Goal: Task Accomplishment & Management: Manage account settings

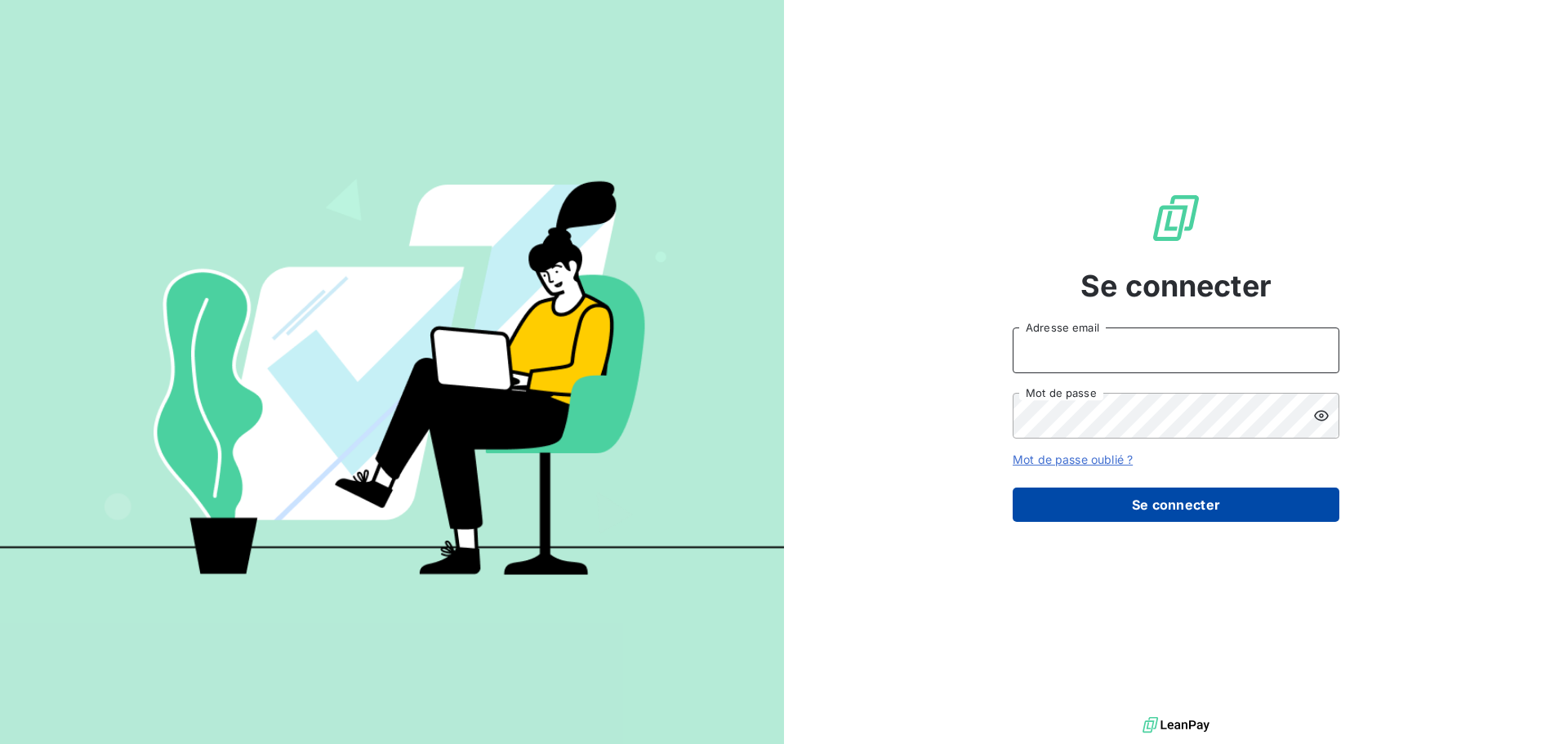
type input "e.saddier@duretelec.fr"
click at [1236, 501] on button "Se connecter" at bounding box center [1175, 505] width 326 height 34
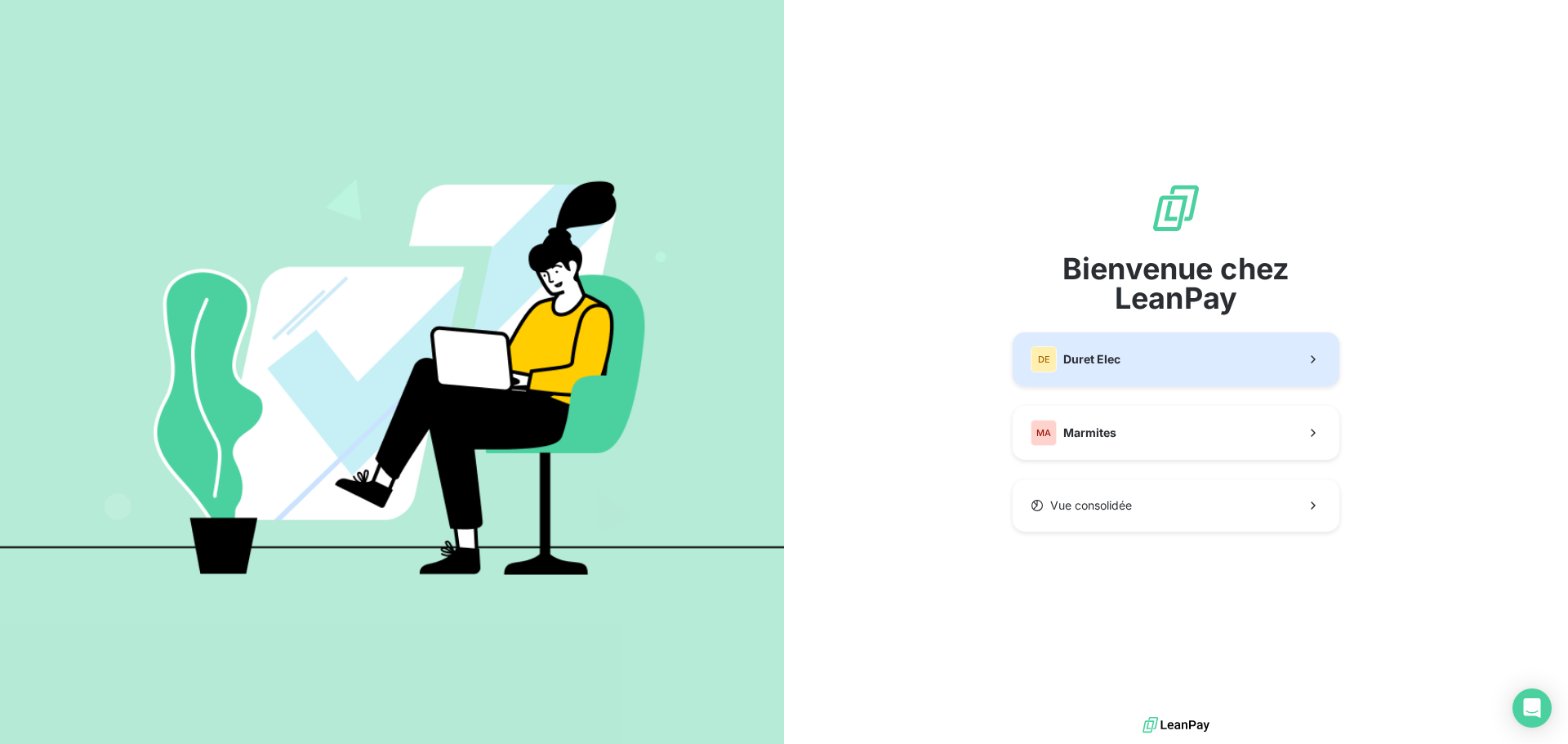
click at [1156, 366] on button "DE Duret Elec" at bounding box center [1175, 359] width 326 height 54
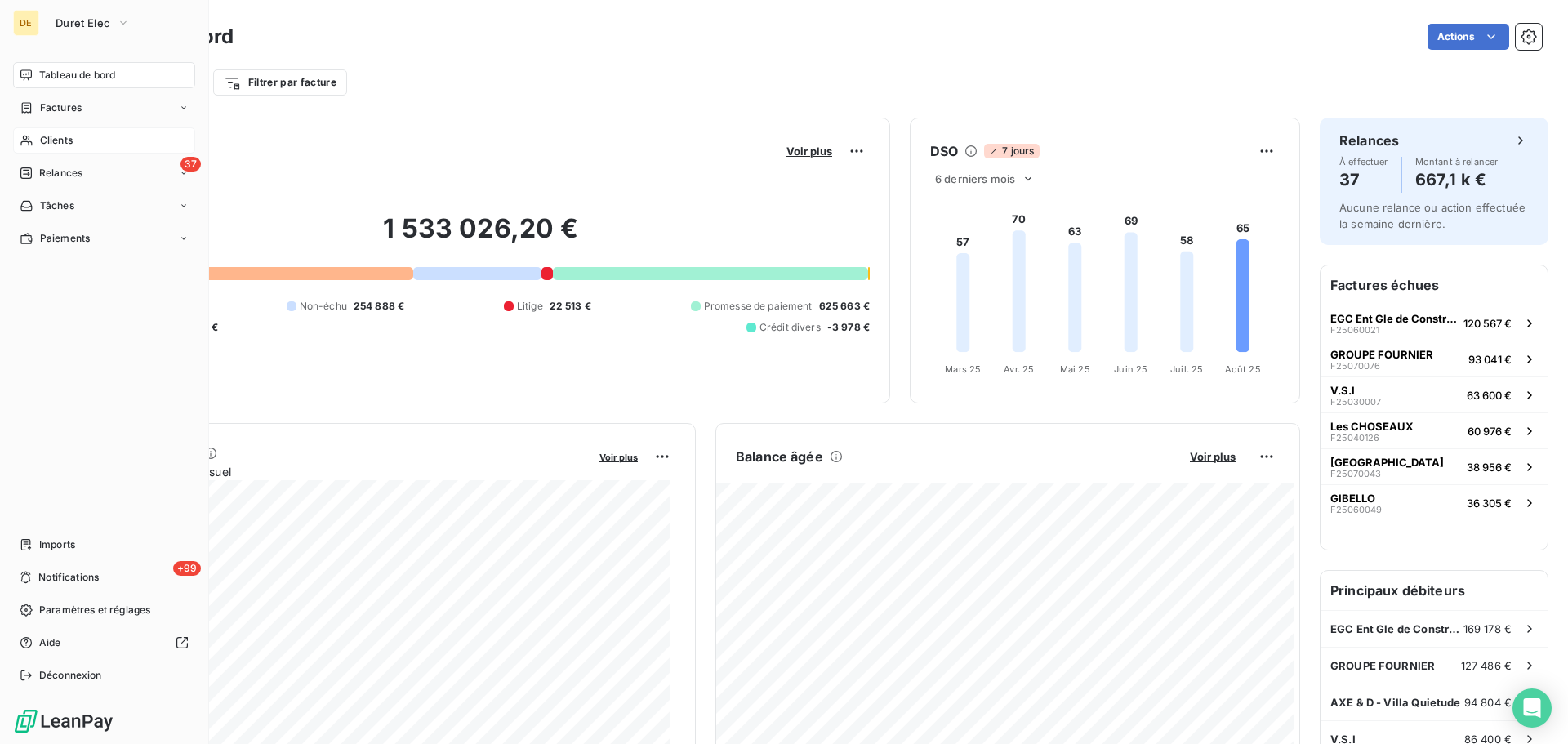
click at [46, 138] on span "Clients" at bounding box center [56, 140] width 32 height 14
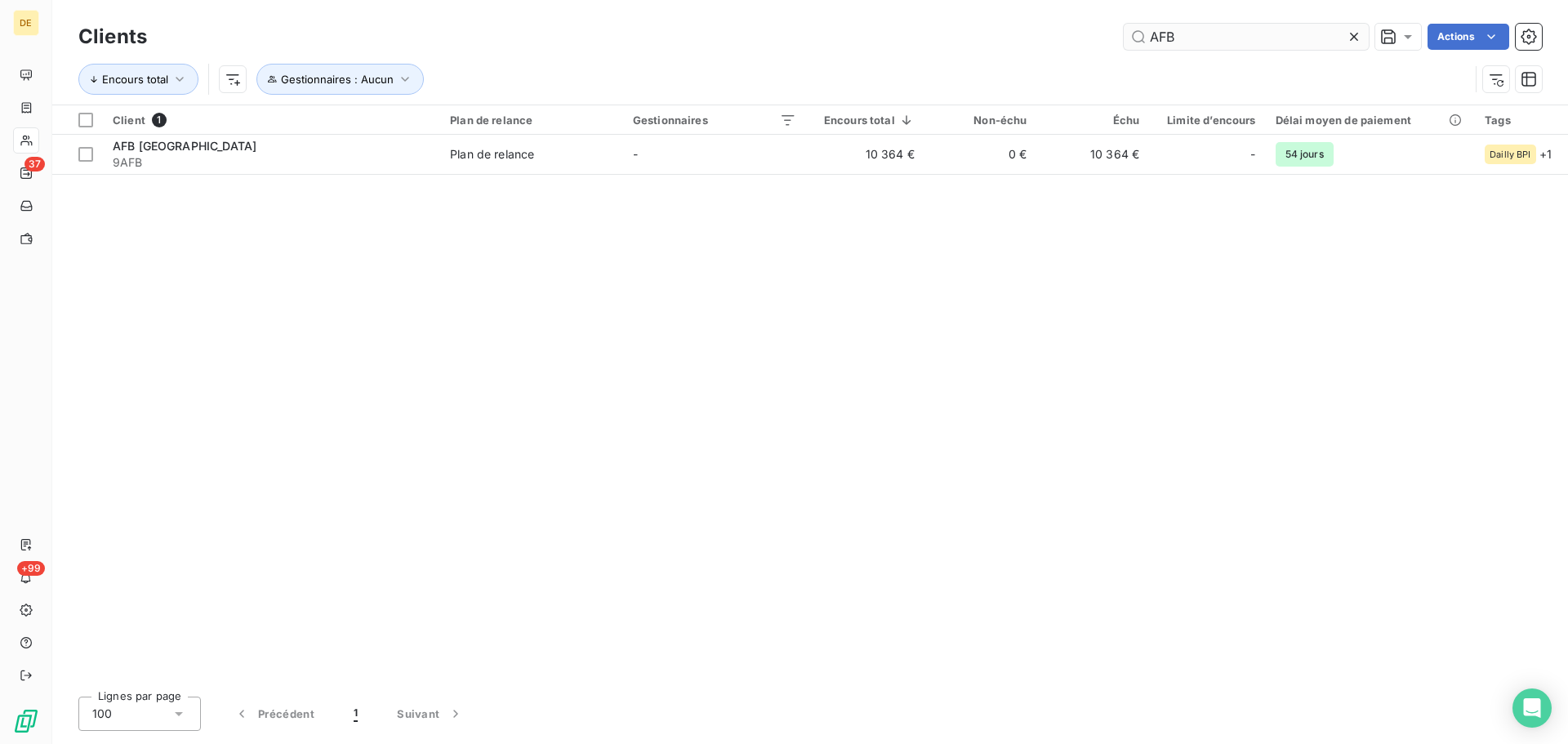
type input "AFB"
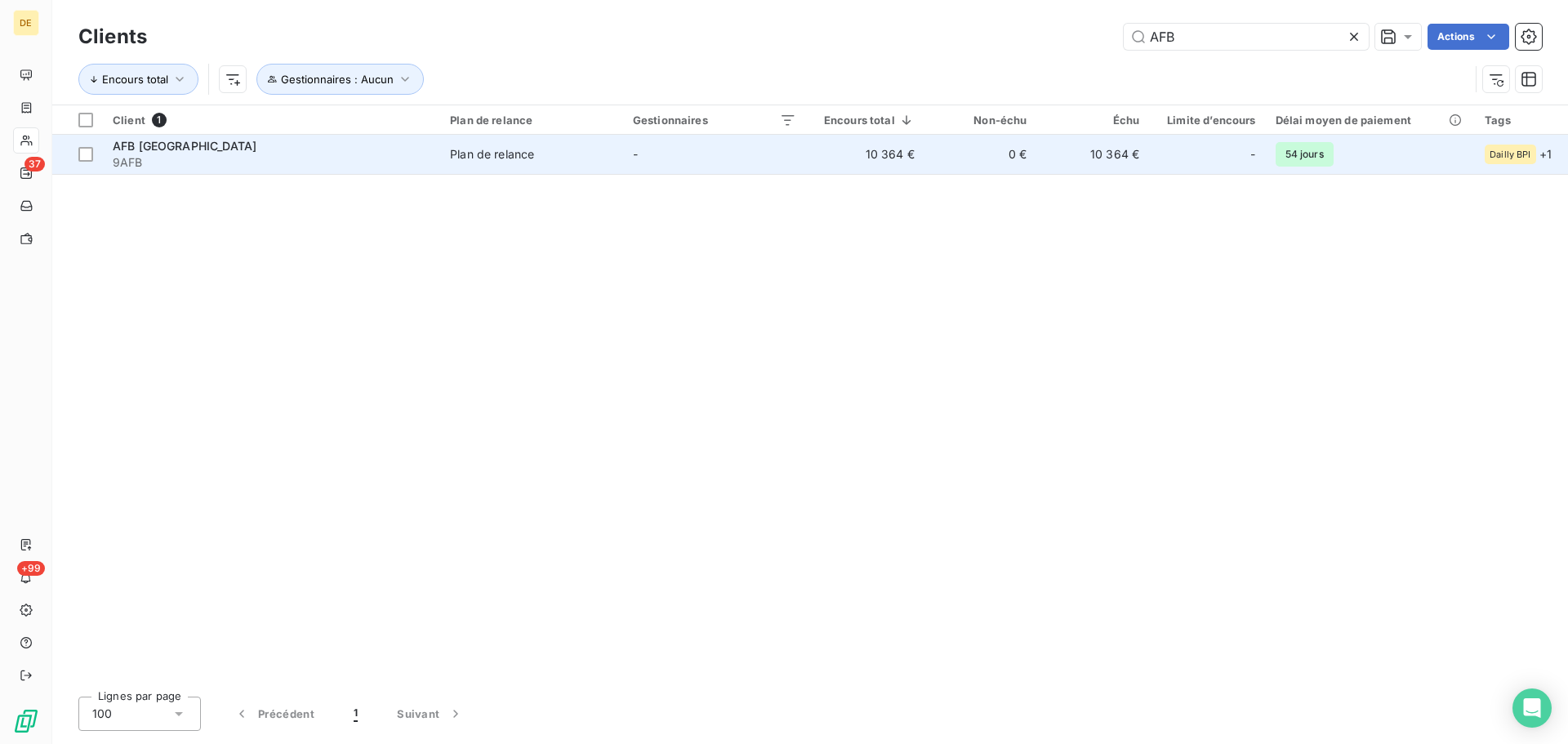
click at [749, 147] on td "-" at bounding box center [714, 154] width 183 height 39
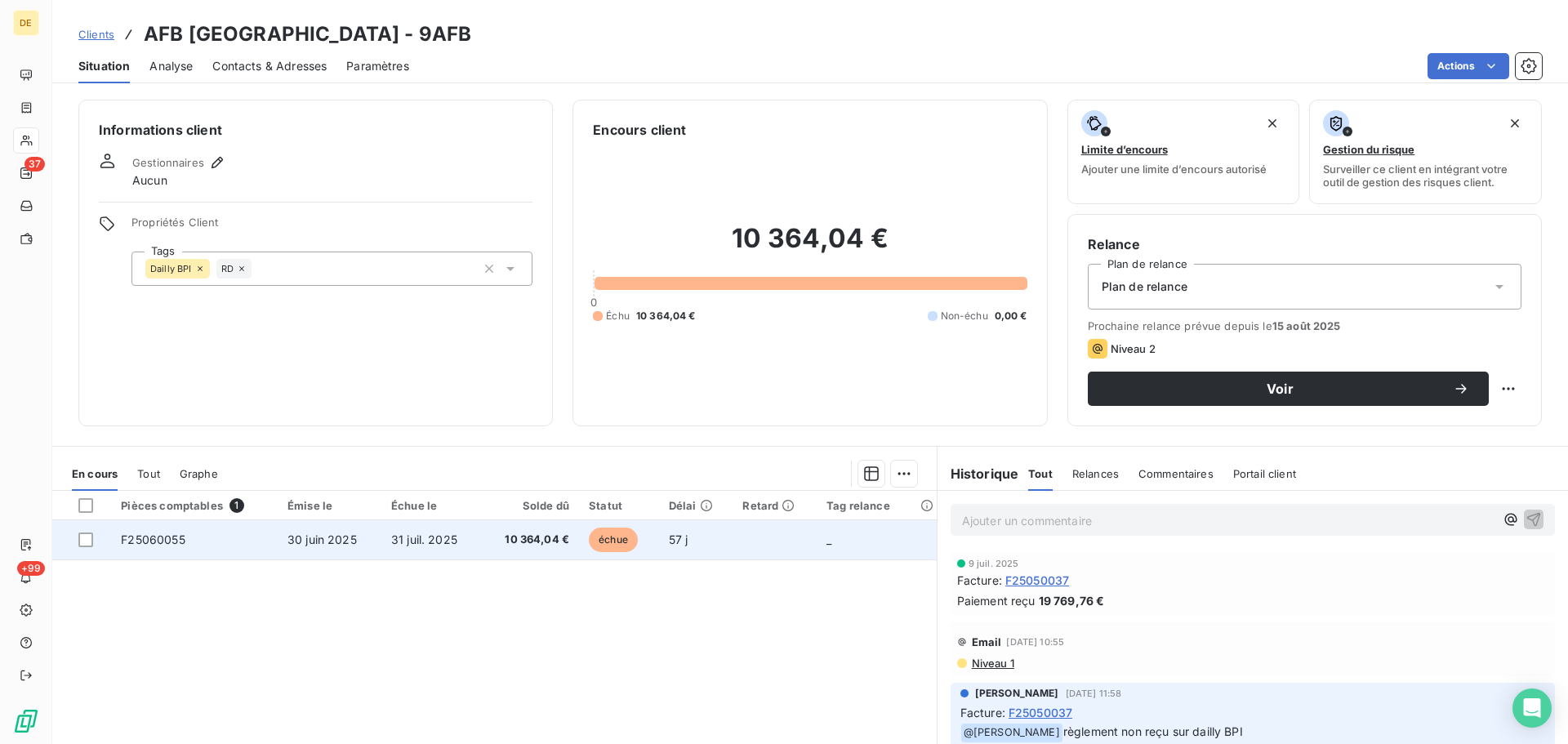
click at [441, 538] on span "31 juil. 2025" at bounding box center [424, 539] width 66 height 14
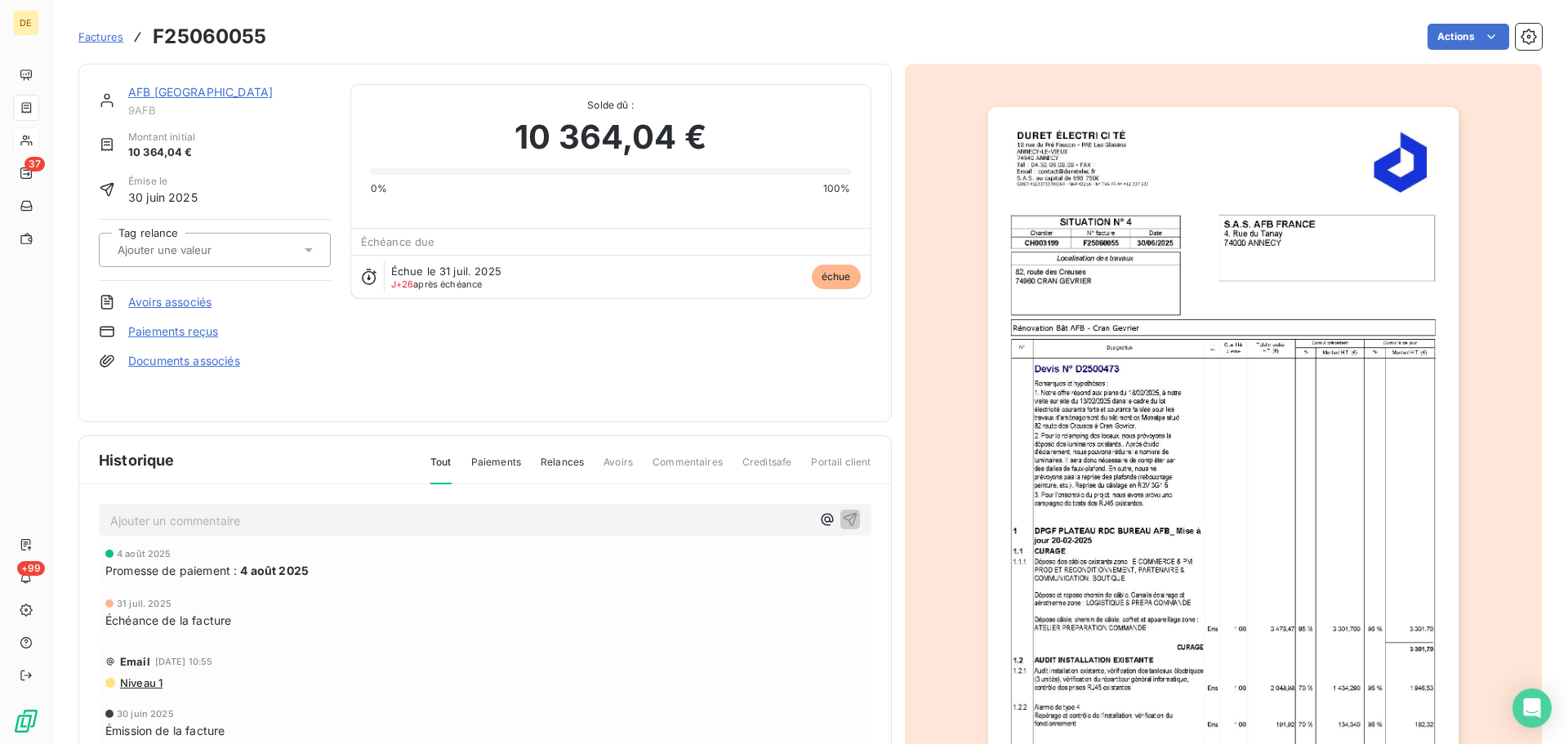
click at [439, 521] on p "Ajouter un commentaire ﻿" at bounding box center [460, 521] width 700 height 20
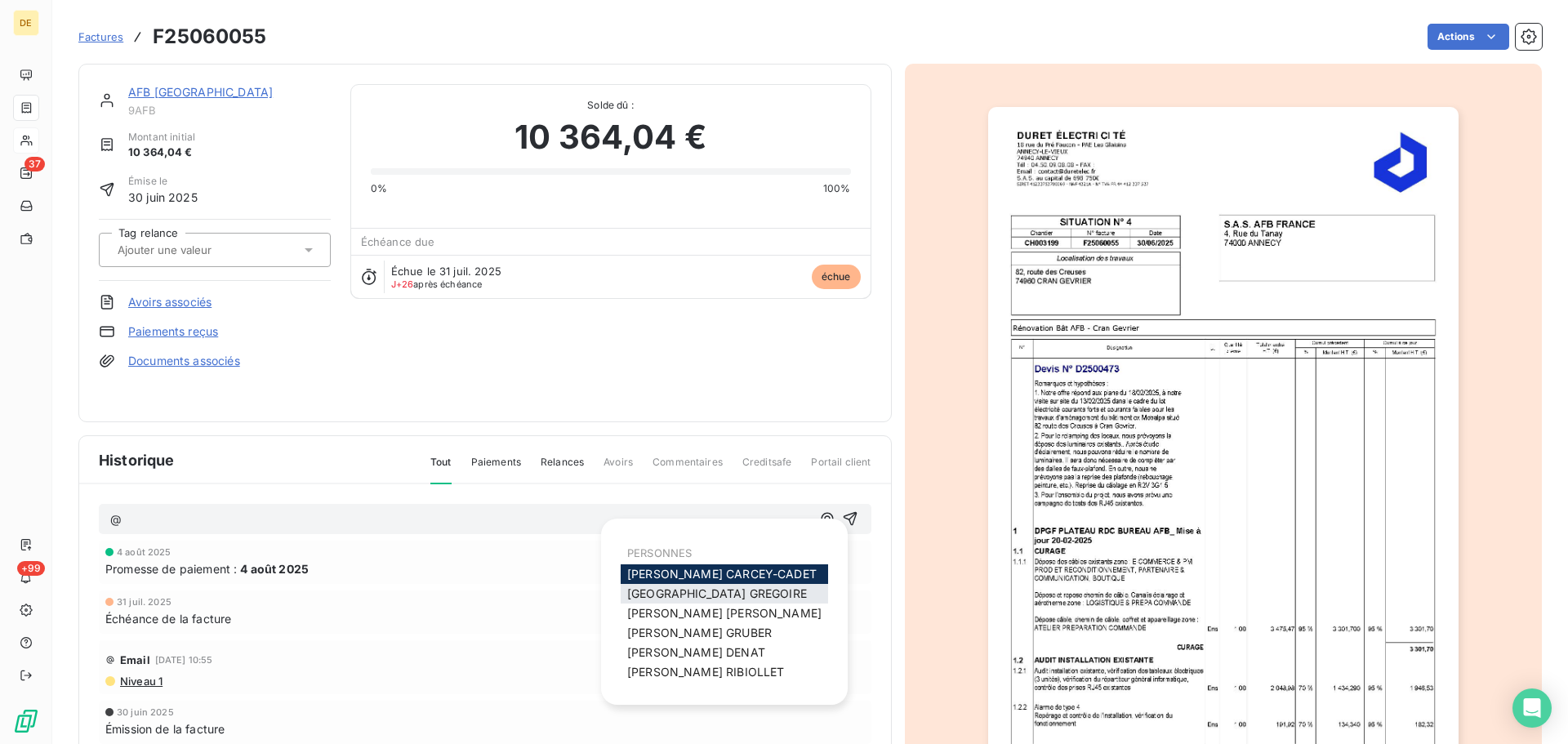
click at [668, 597] on span "Florence GREGOIRE" at bounding box center [717, 593] width 180 height 14
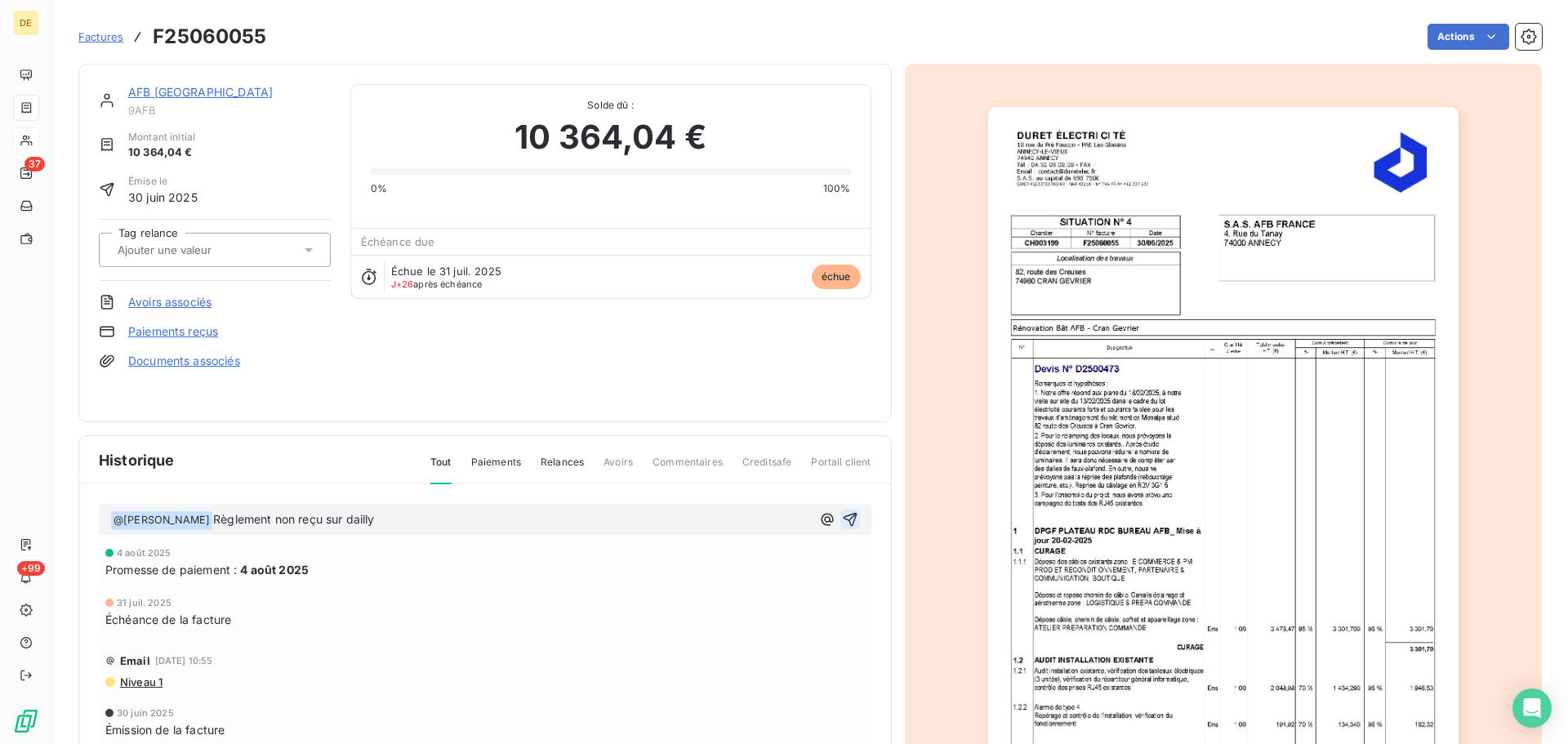
click at [846, 517] on icon "button" at bounding box center [850, 520] width 14 height 14
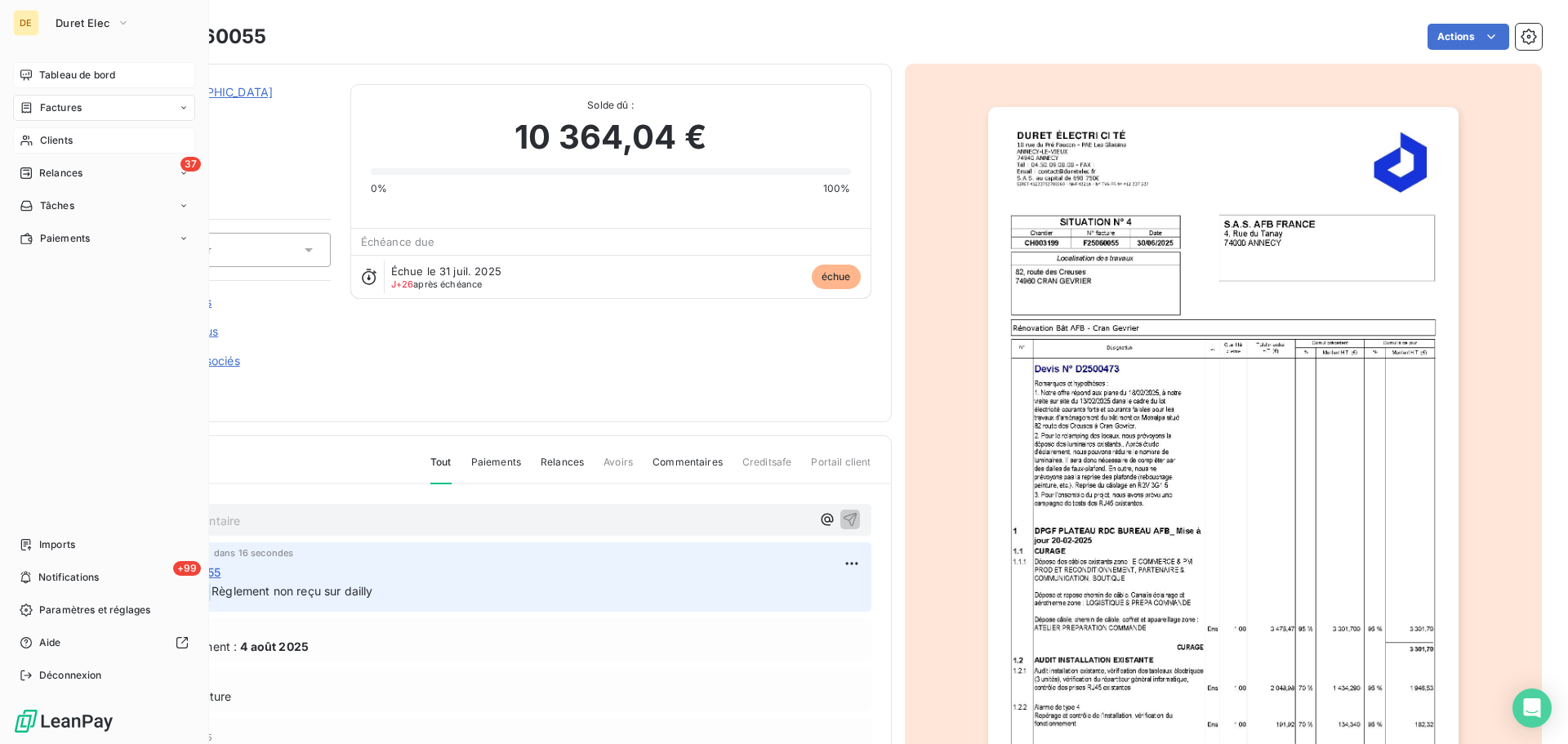
click at [37, 79] on div "Tableau de bord" at bounding box center [104, 75] width 182 height 26
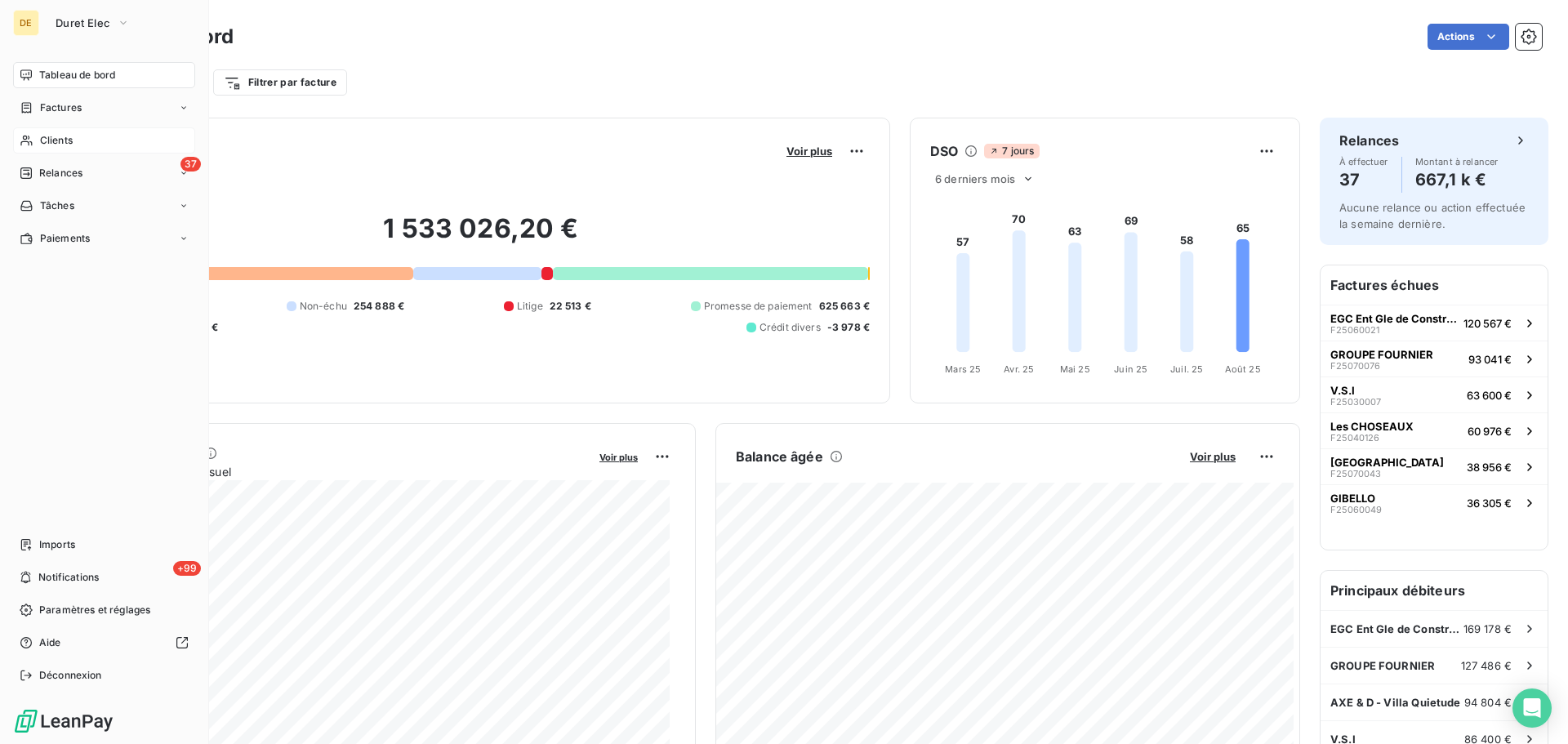
click at [68, 141] on span "Clients" at bounding box center [56, 140] width 32 height 14
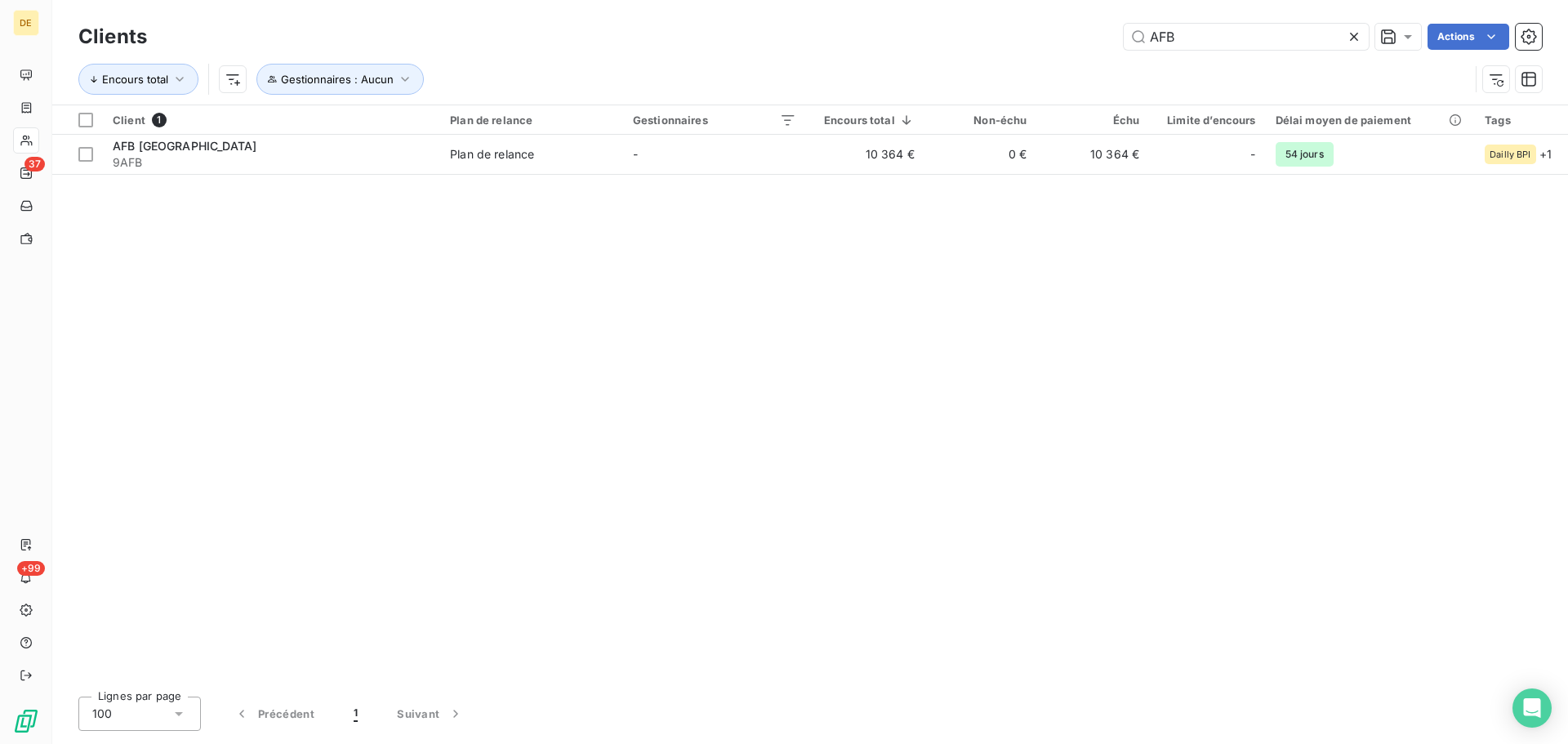
drag, startPoint x: 1200, startPoint y: 36, endPoint x: 1089, endPoint y: 48, distance: 111.6
click at [1089, 48] on div "AFB Actions" at bounding box center [854, 37] width 1375 height 26
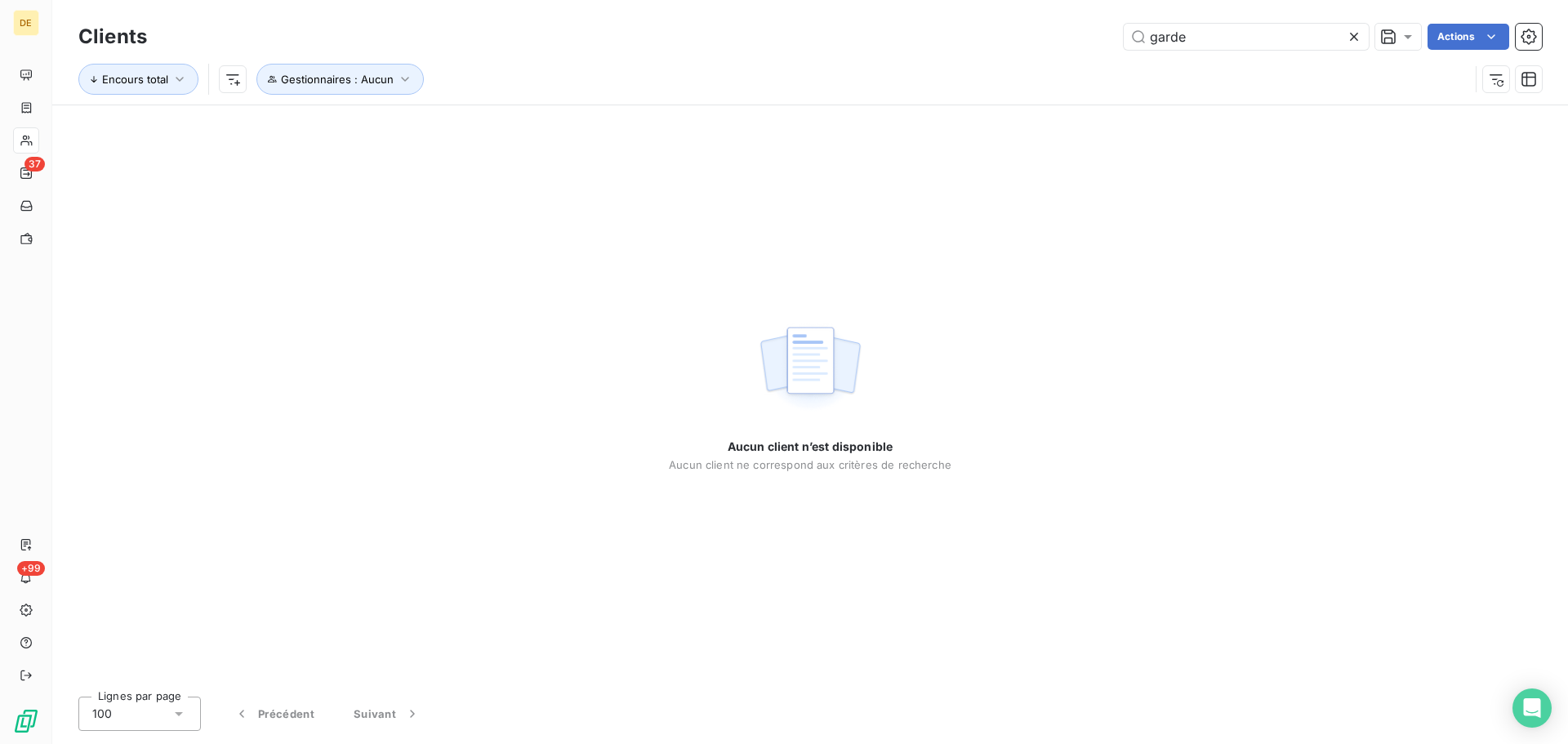
drag, startPoint x: 1190, startPoint y: 32, endPoint x: 1067, endPoint y: 61, distance: 126.4
click at [1068, 44] on div "garde Actions" at bounding box center [854, 37] width 1375 height 26
type input "golde"
click at [403, 88] on button "Gestionnaires : Aucun" at bounding box center [340, 79] width 167 height 31
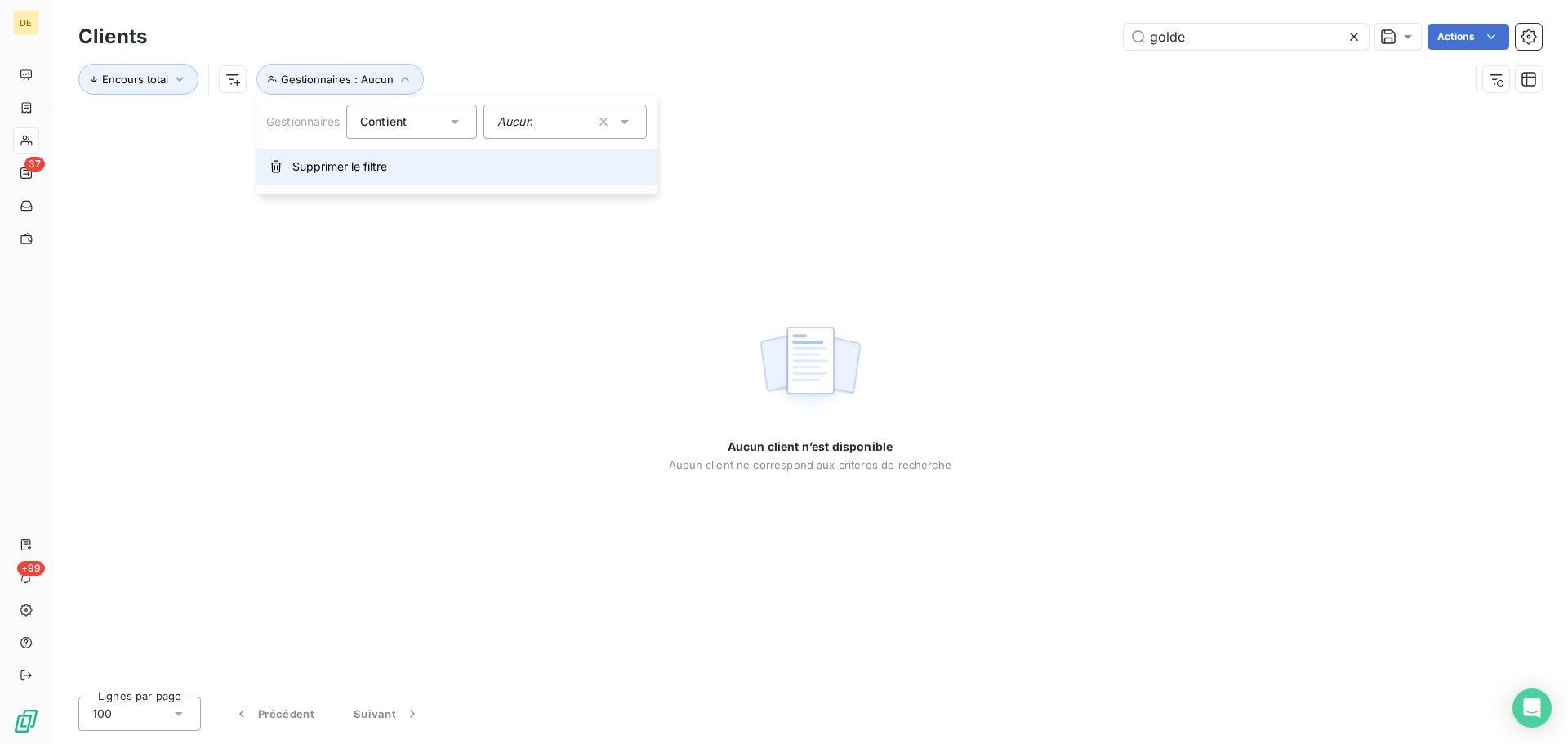
click at [354, 163] on span "Supprimer le filtre" at bounding box center [339, 166] width 95 height 16
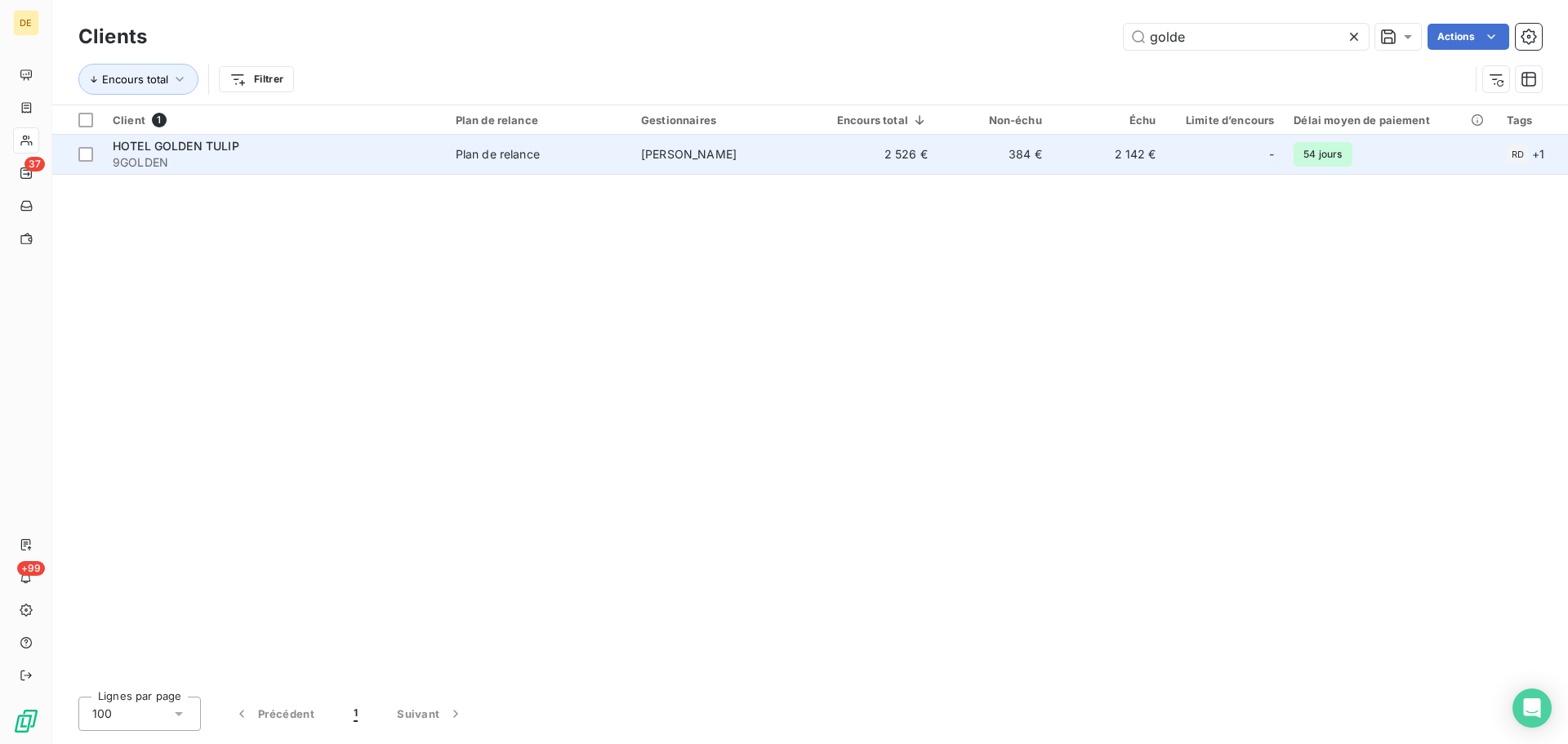
click at [1224, 155] on div "-" at bounding box center [1225, 154] width 99 height 26
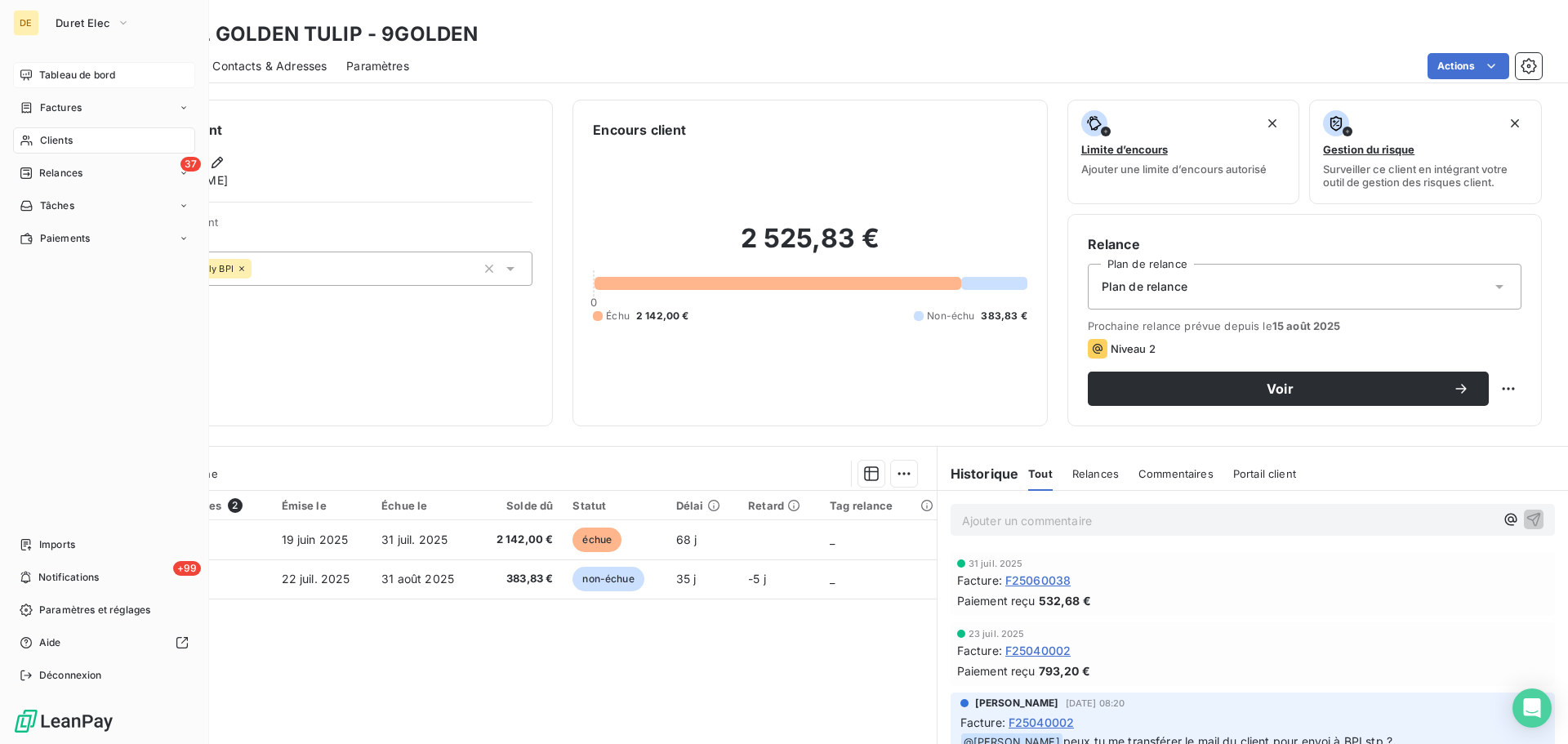
click at [61, 63] on div "Tableau de bord" at bounding box center [104, 75] width 182 height 26
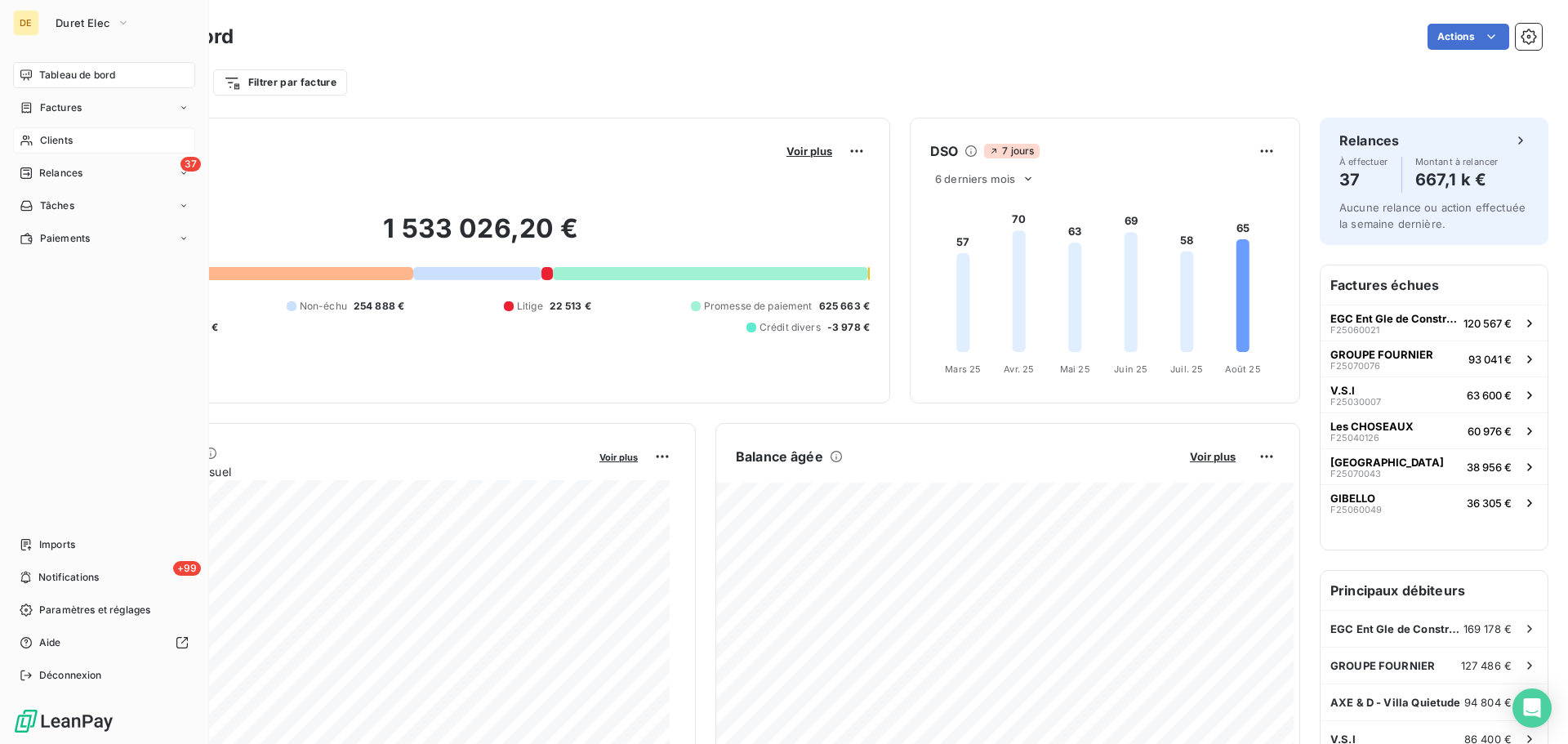
click at [63, 136] on span "Clients" at bounding box center [56, 140] width 32 height 14
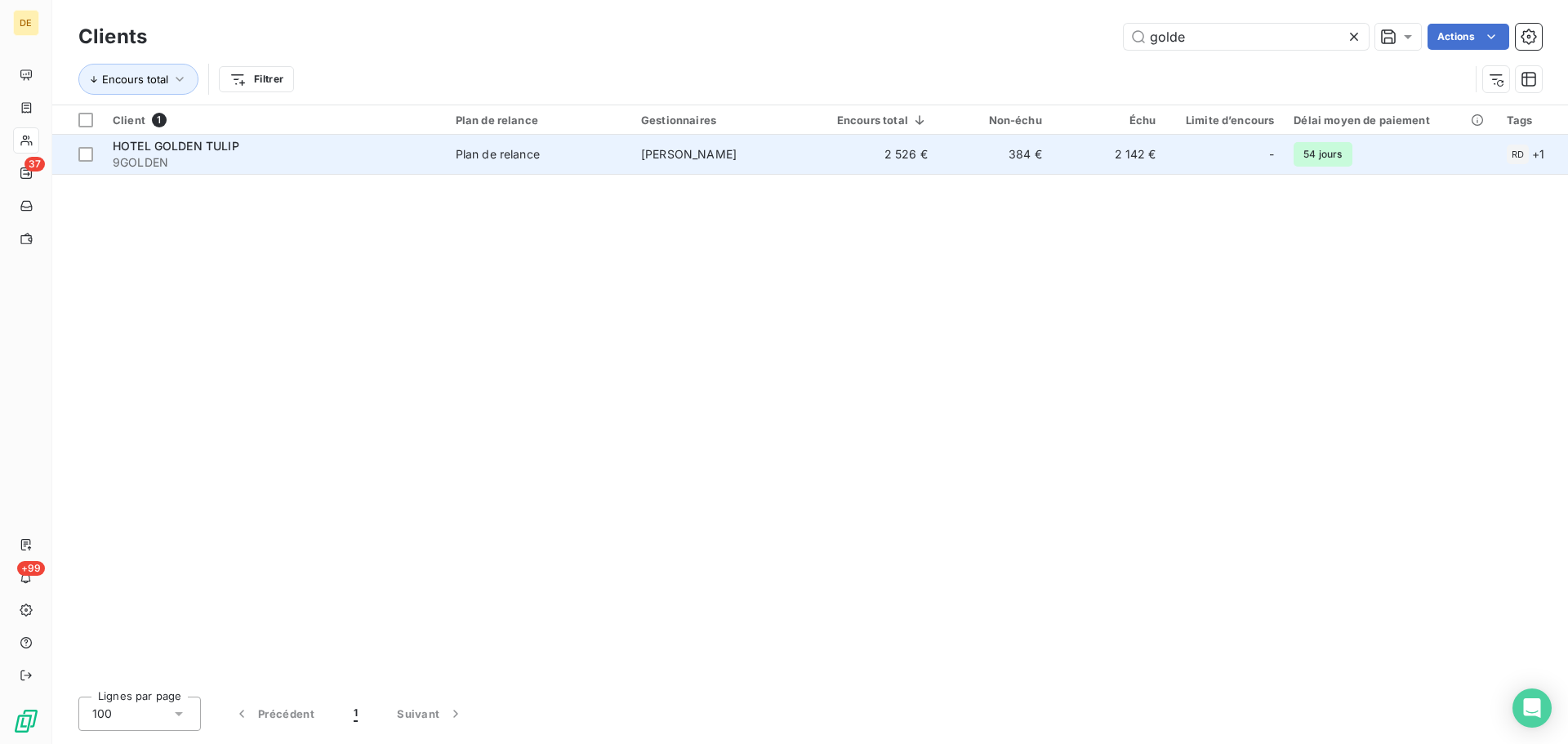
click at [1174, 153] on td "-" at bounding box center [1225, 154] width 118 height 39
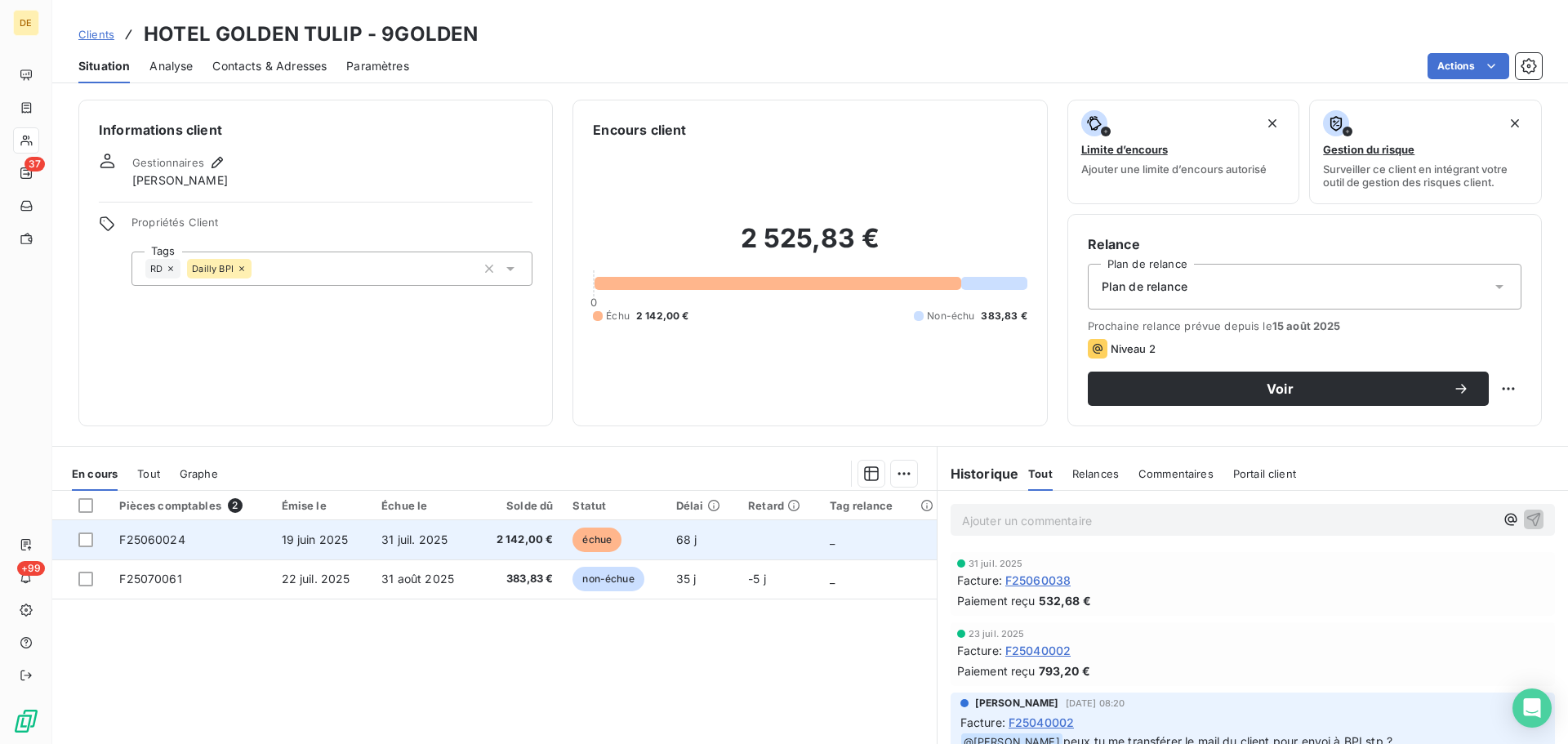
click at [530, 545] on span "2 142,00 €" at bounding box center [519, 539] width 67 height 16
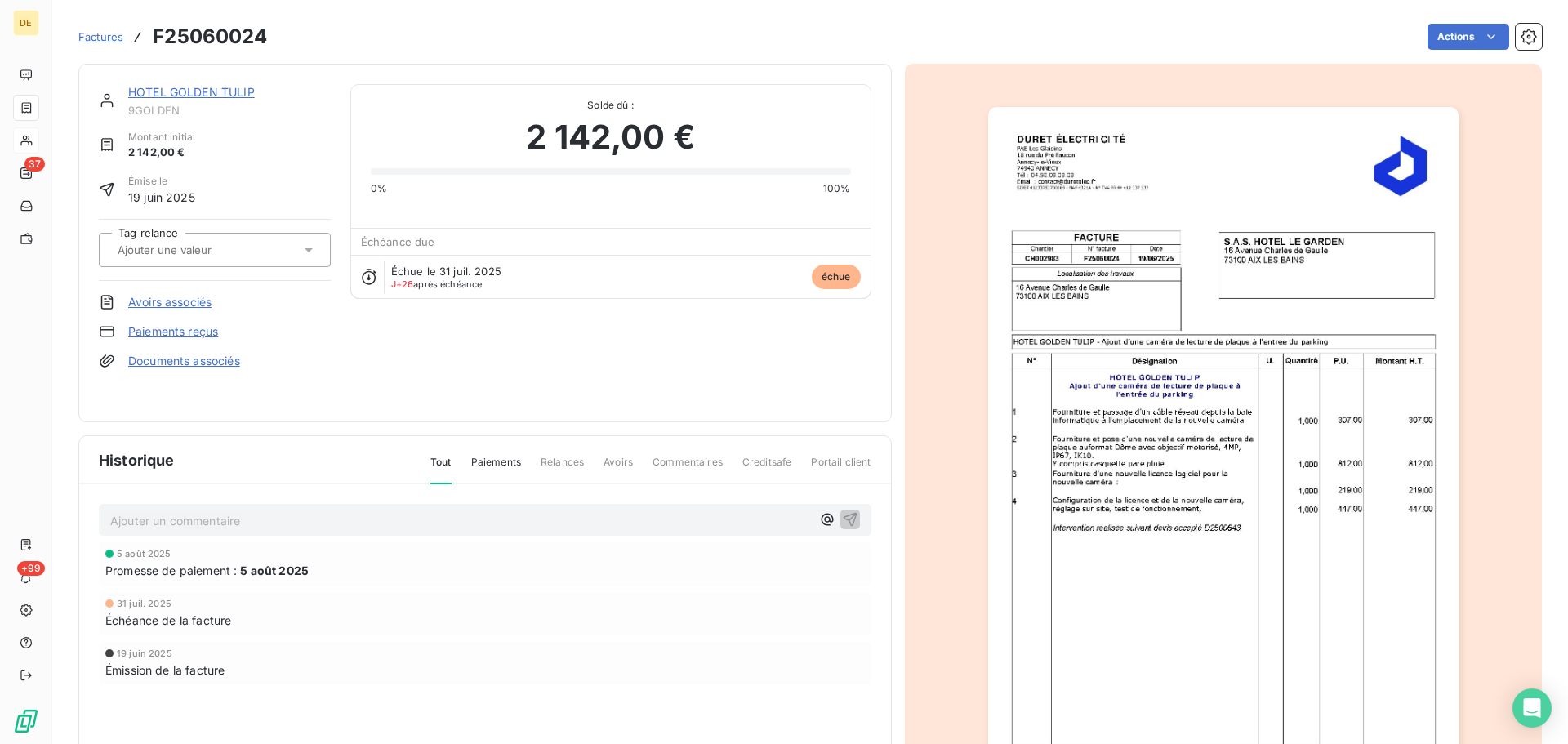
click at [469, 516] on p "Ajouter un commentaire ﻿" at bounding box center [460, 521] width 700 height 20
drag, startPoint x: 559, startPoint y: 517, endPoint x: 548, endPoint y: 523, distance: 12.5
click at [559, 517] on p "Ajouter un commentaire ﻿" at bounding box center [460, 521] width 700 height 20
click at [112, 518] on span "Règlement non reçu sur dailly" at bounding box center [190, 519] width 161 height 14
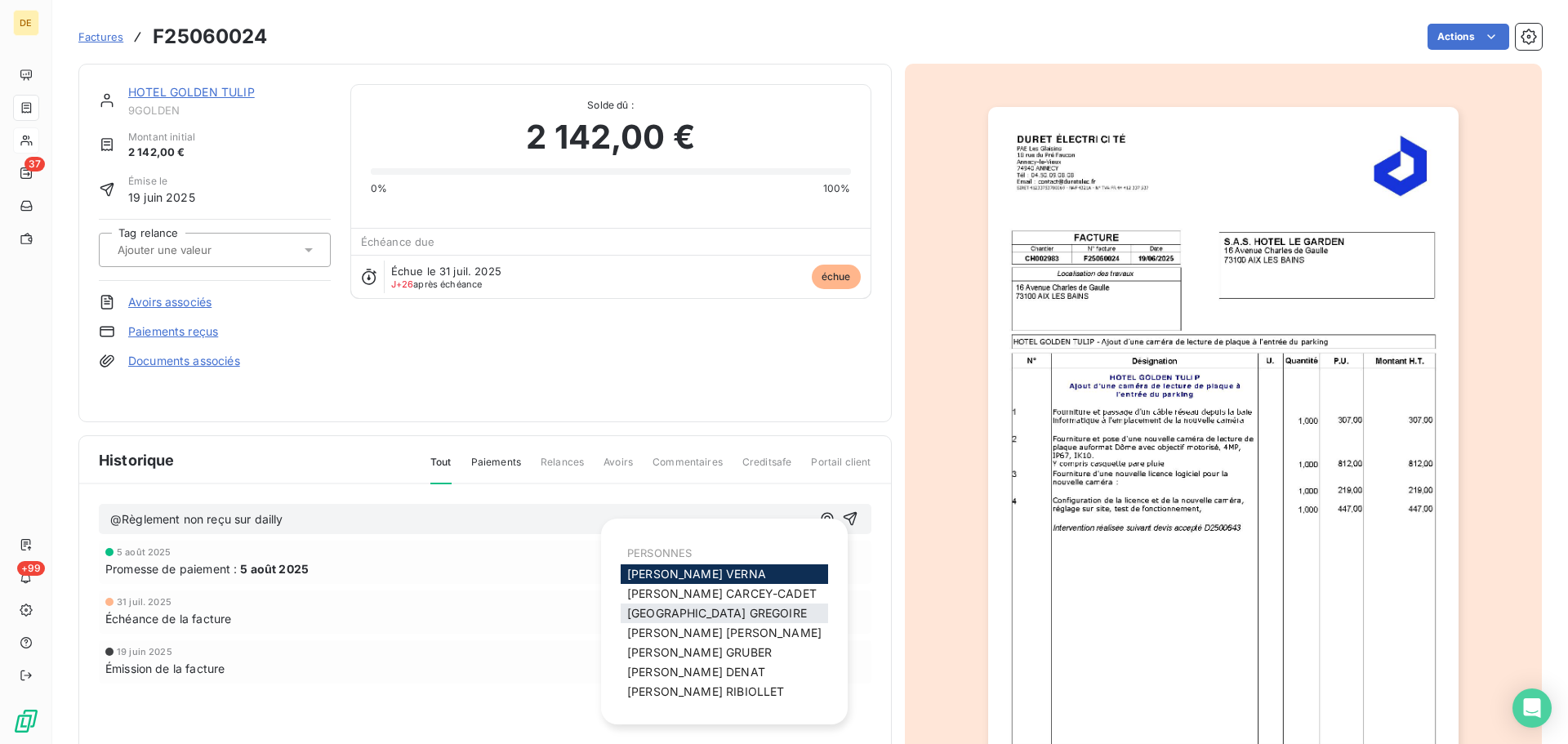
click at [706, 618] on span "Florence GREGOIRE" at bounding box center [717, 613] width 180 height 14
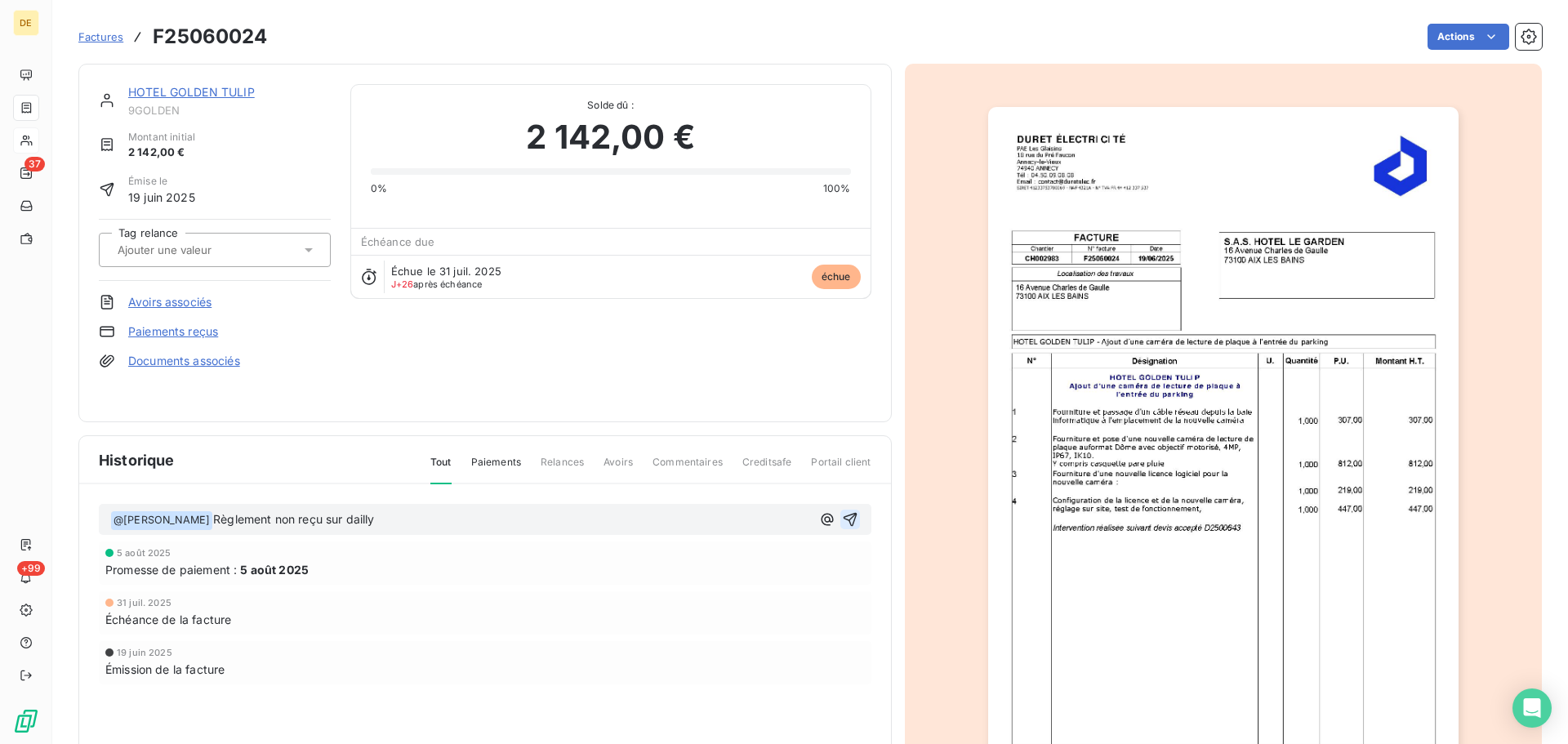
click at [847, 518] on icon "button" at bounding box center [850, 519] width 16 height 16
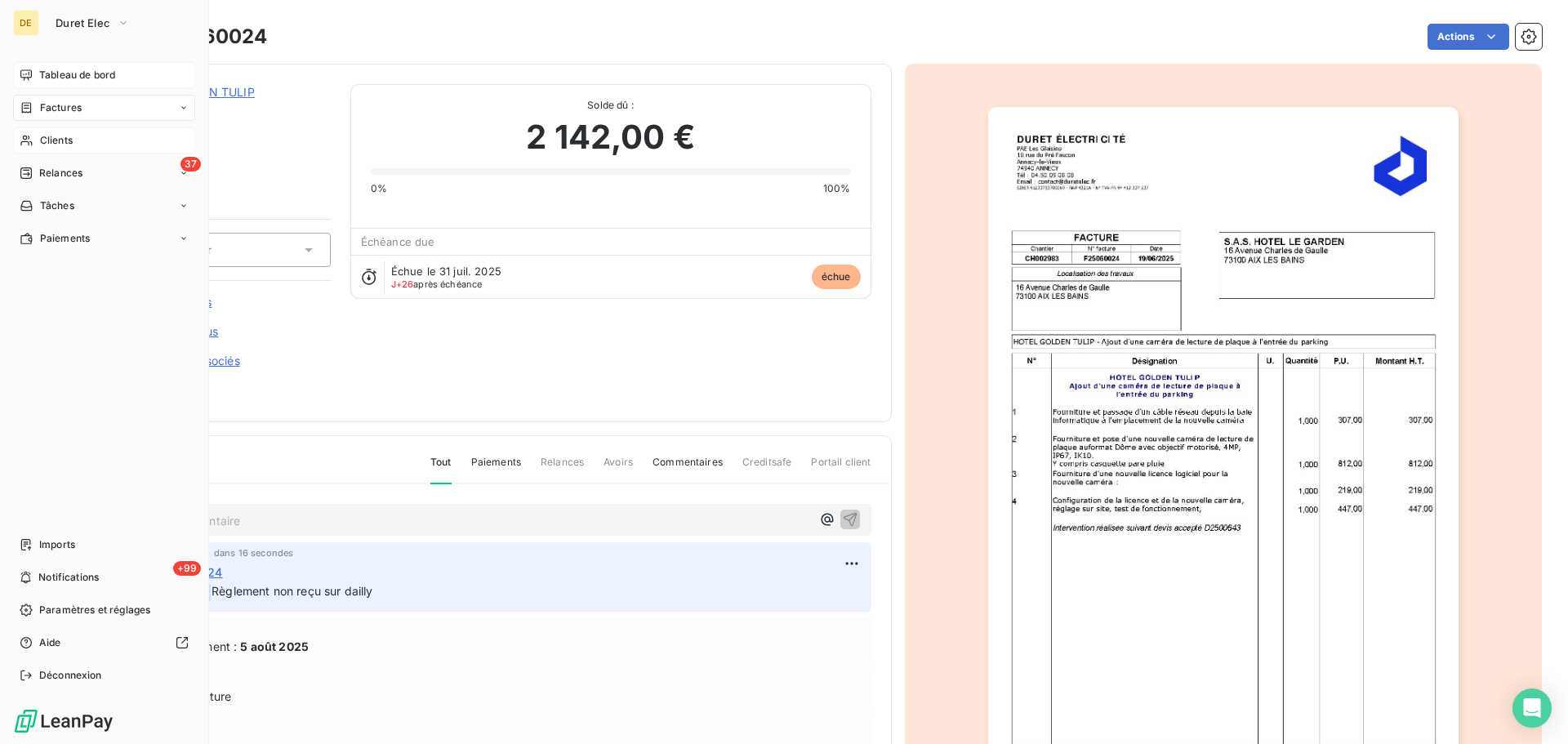
click at [37, 73] on div "Tableau de bord" at bounding box center [104, 75] width 182 height 26
